Goal: Task Accomplishment & Management: Use online tool/utility

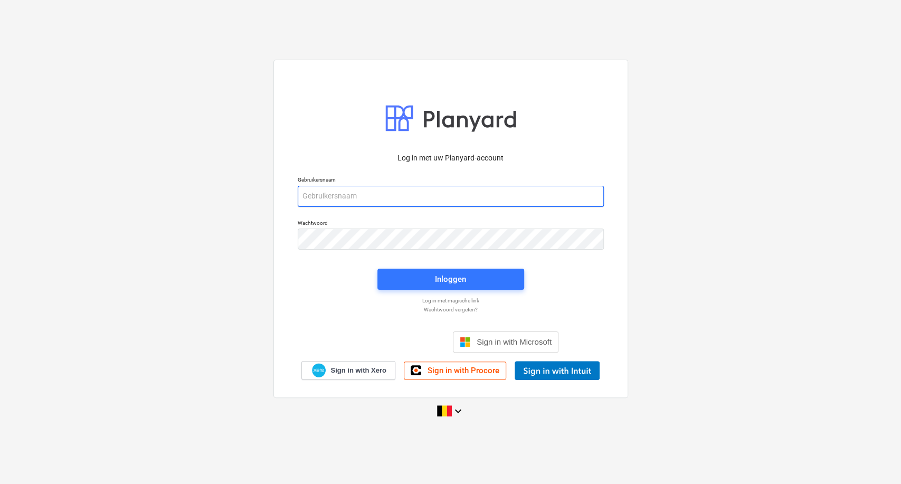
click at [326, 186] on input "email" at bounding box center [451, 196] width 306 height 21
type input "[PERSON_NAME][EMAIL_ADDRESS][DOMAIN_NAME]"
click at [378, 191] on input "email" at bounding box center [451, 196] width 306 height 21
type input "[PERSON_NAME][EMAIL_ADDRESS][DOMAIN_NAME]"
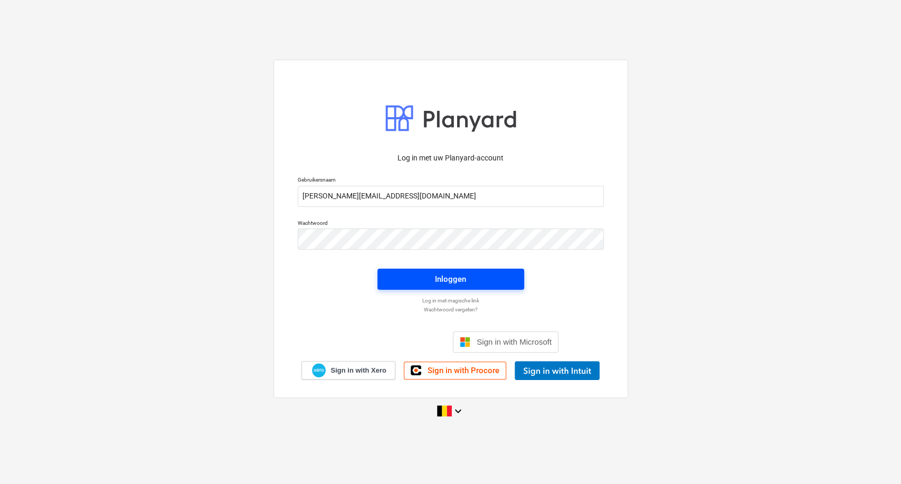
click at [485, 275] on span "Inloggen" at bounding box center [450, 279] width 121 height 14
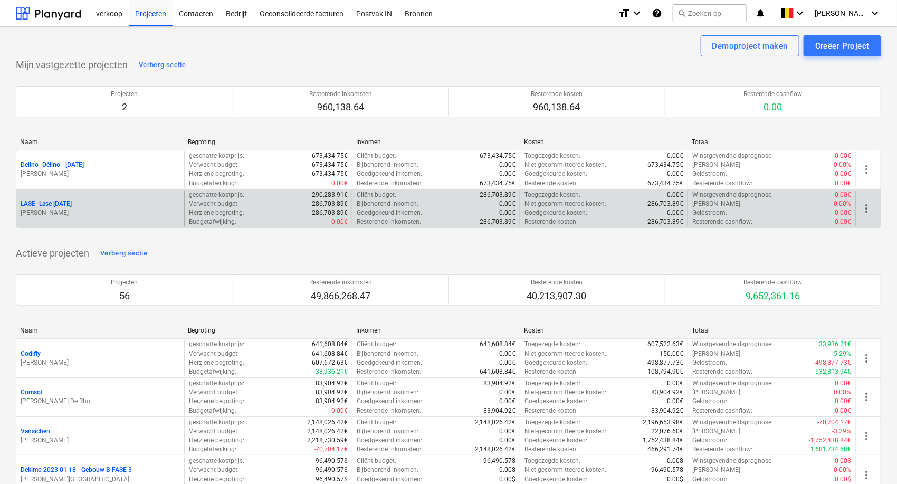
click at [128, 205] on div "LASE - Lase [DATE]" at bounding box center [100, 203] width 159 height 9
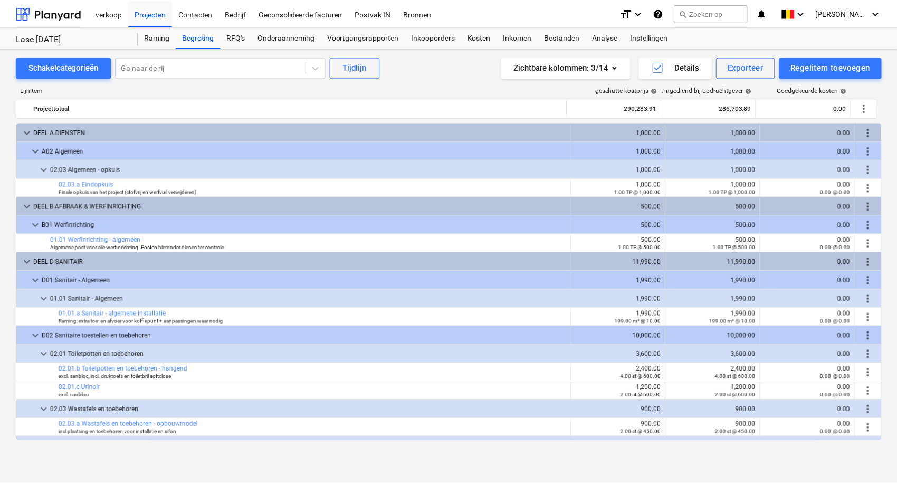
scroll to position [380, 0]
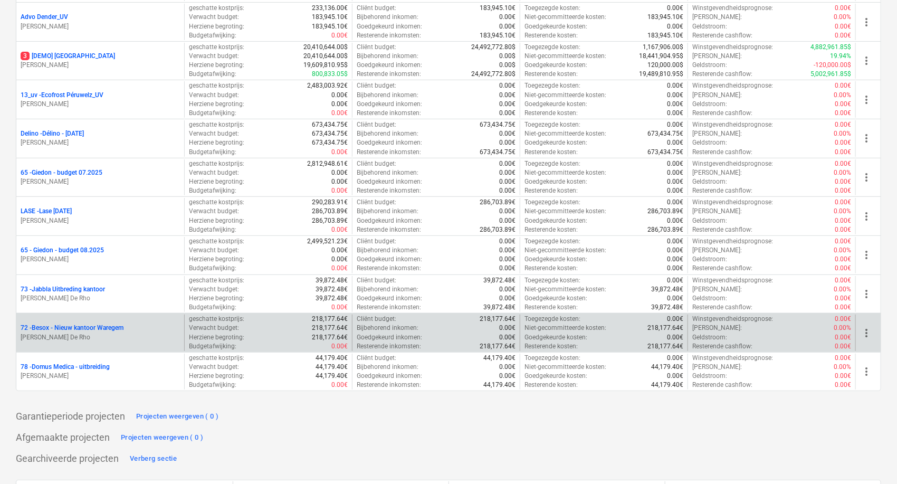
scroll to position [2111, 0]
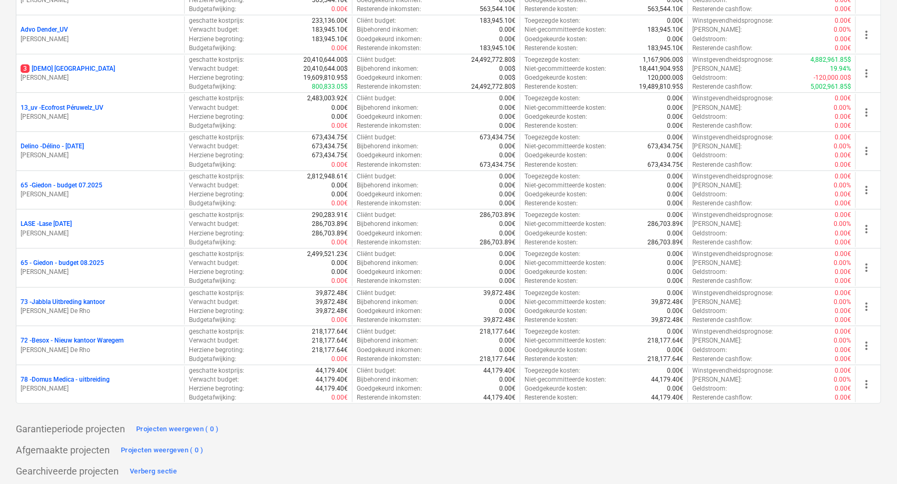
click at [93, 151] on p "[PERSON_NAME]" at bounding box center [100, 155] width 159 height 9
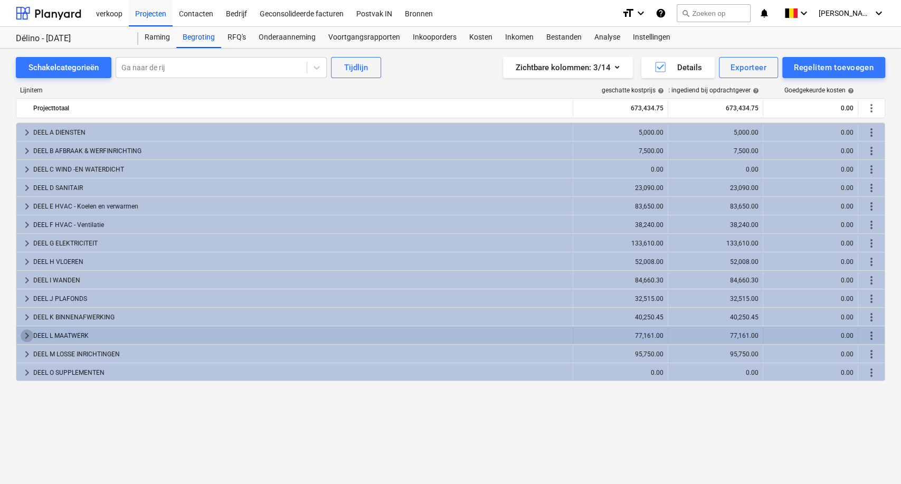
click at [24, 335] on span "keyboard_arrow_right" at bounding box center [27, 335] width 13 height 13
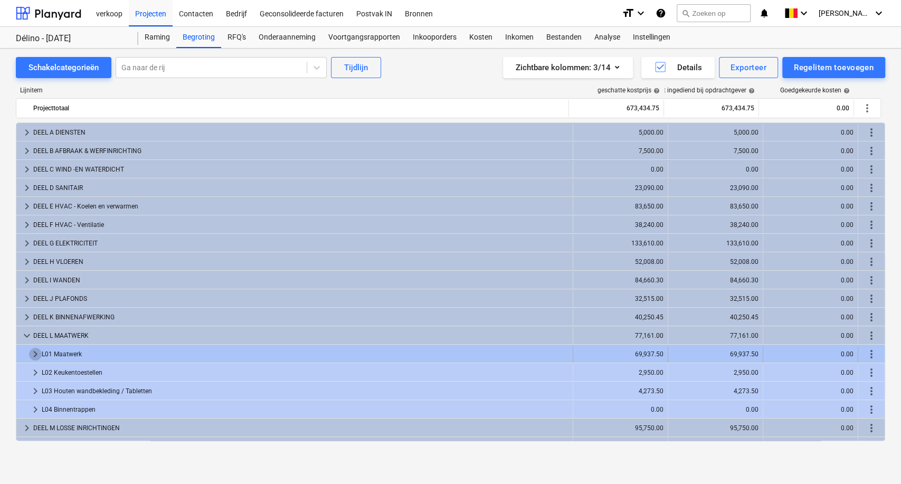
click at [30, 353] on span "keyboard_arrow_right" at bounding box center [35, 354] width 13 height 13
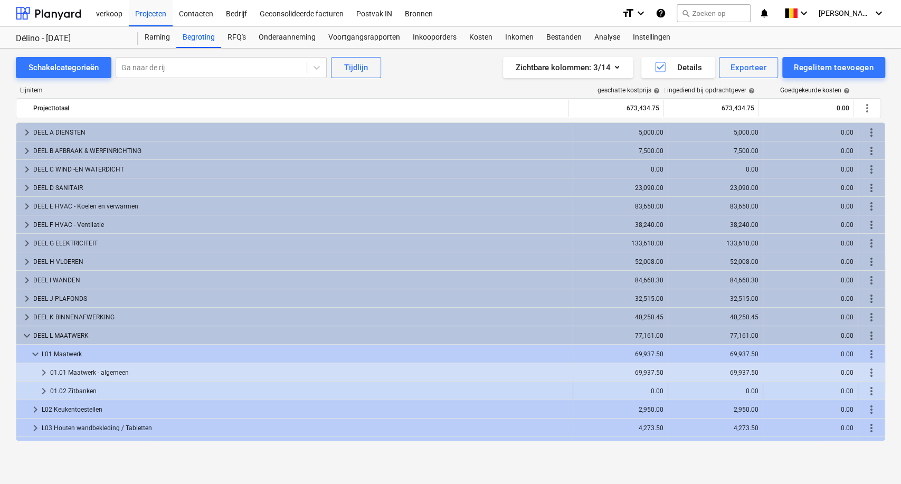
click at [36, 393] on div at bounding box center [29, 391] width 17 height 17
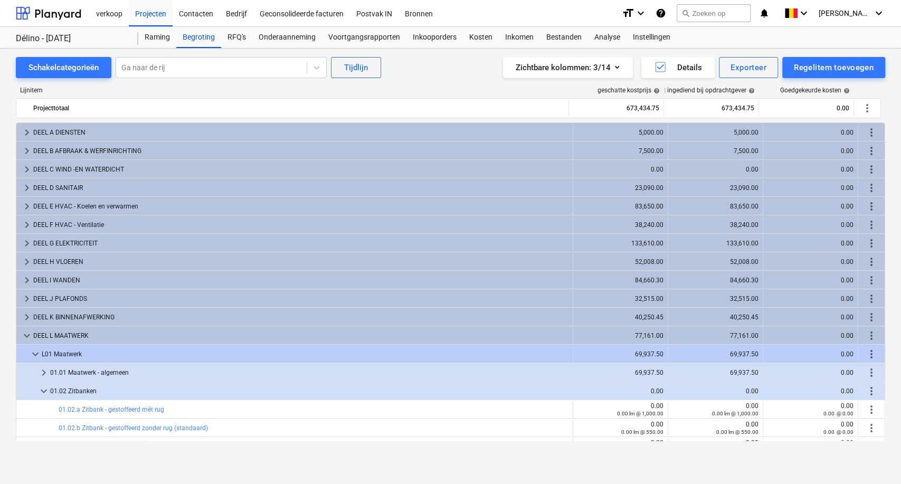
scroll to position [59, 0]
